Goal: Task Accomplishment & Management: Manage account settings

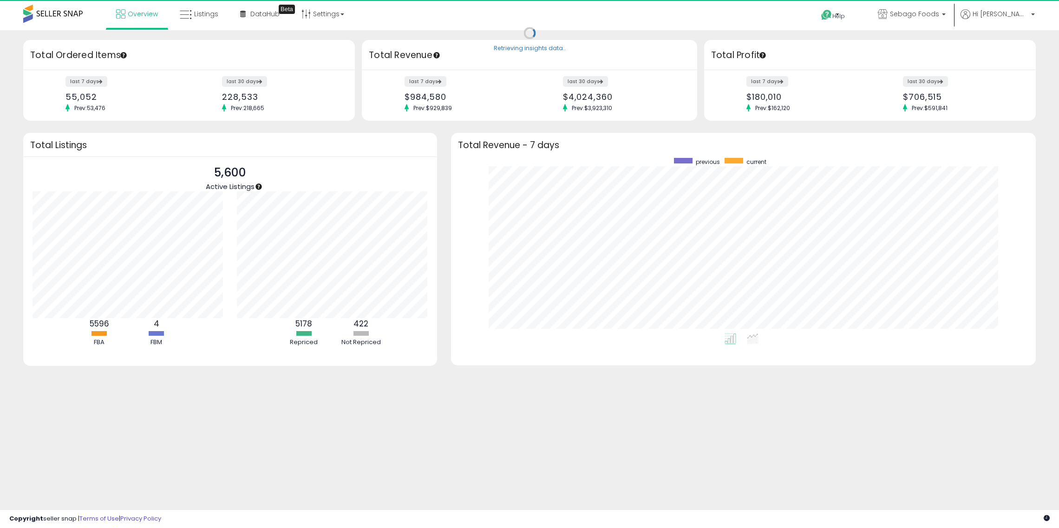
scroll to position [175, 566]
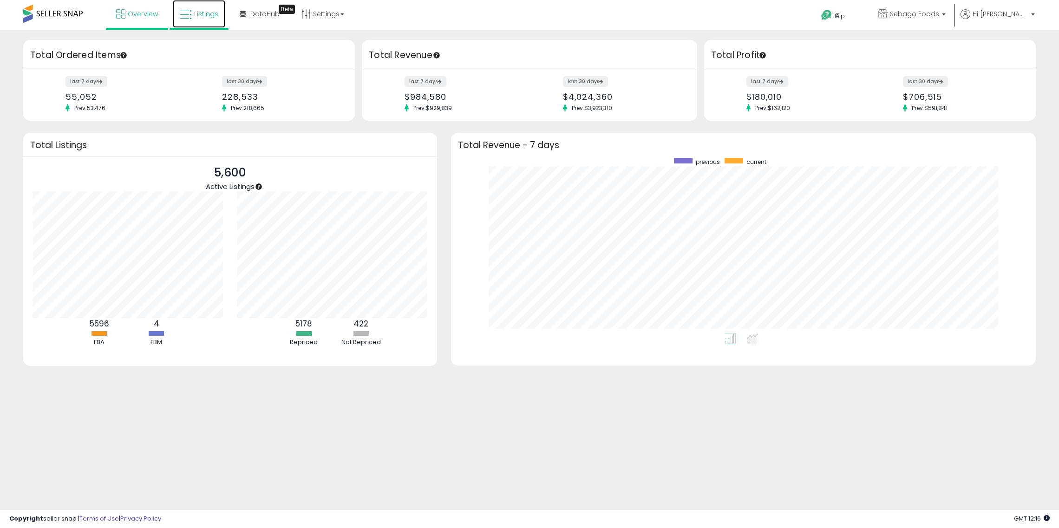
click at [201, 13] on span "Listings" at bounding box center [206, 13] width 24 height 9
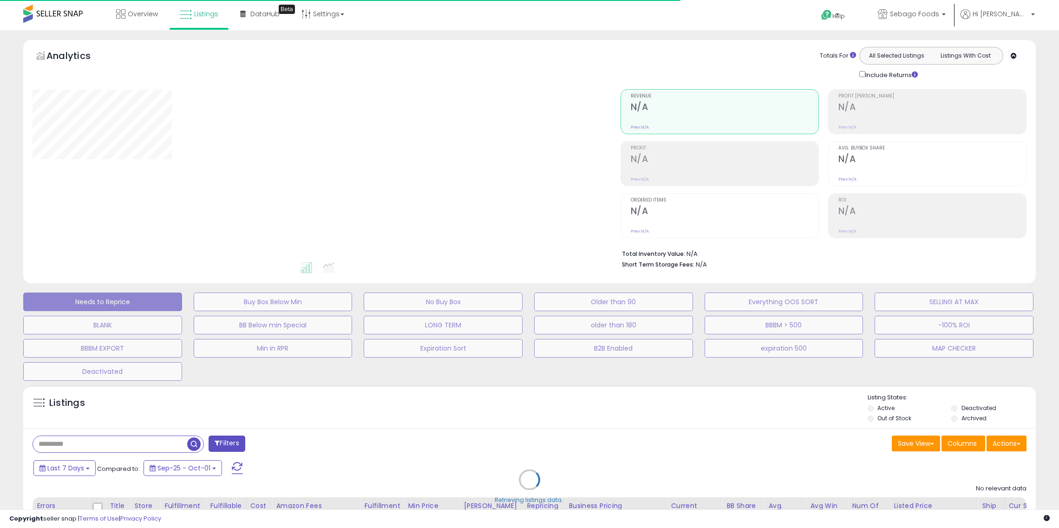
scroll to position [373, 0]
select select "**"
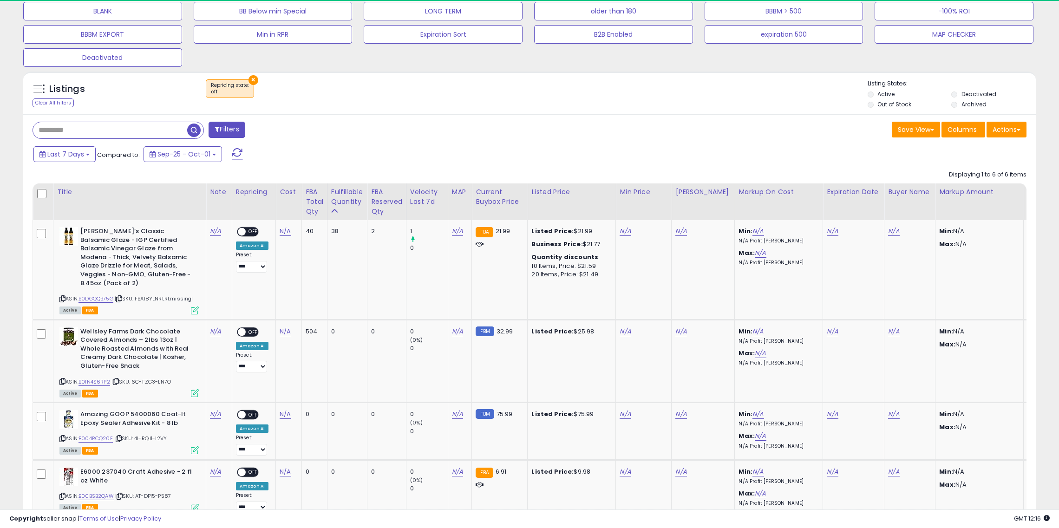
scroll to position [190, 588]
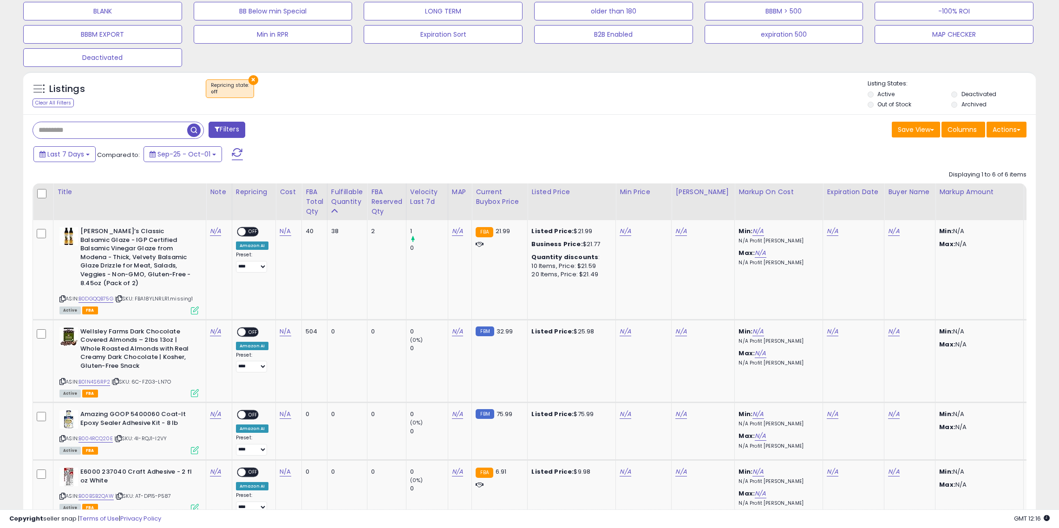
click at [253, 79] on button "×" at bounding box center [253, 80] width 10 height 10
